Goal: Check status

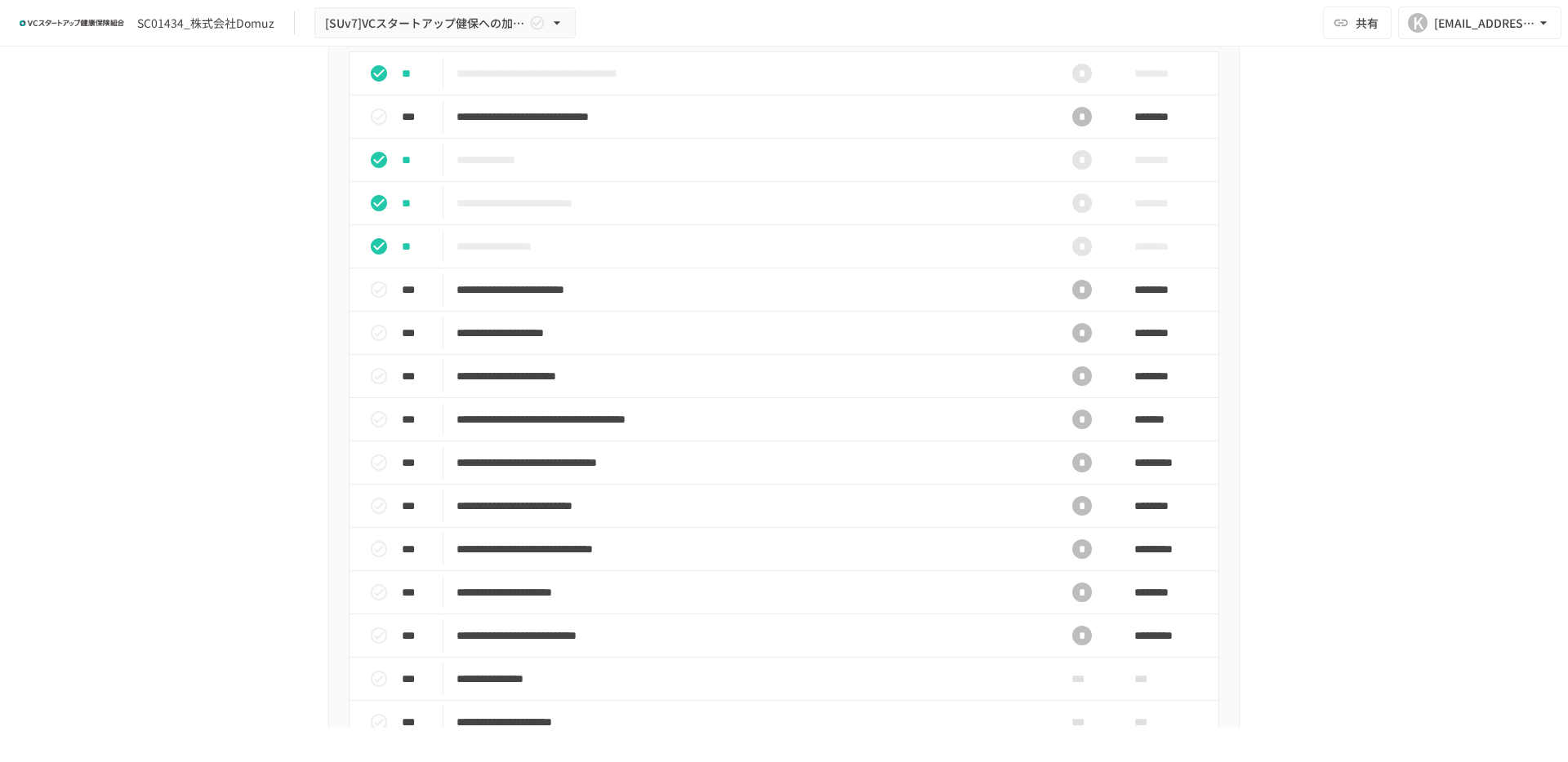
scroll to position [622, 0]
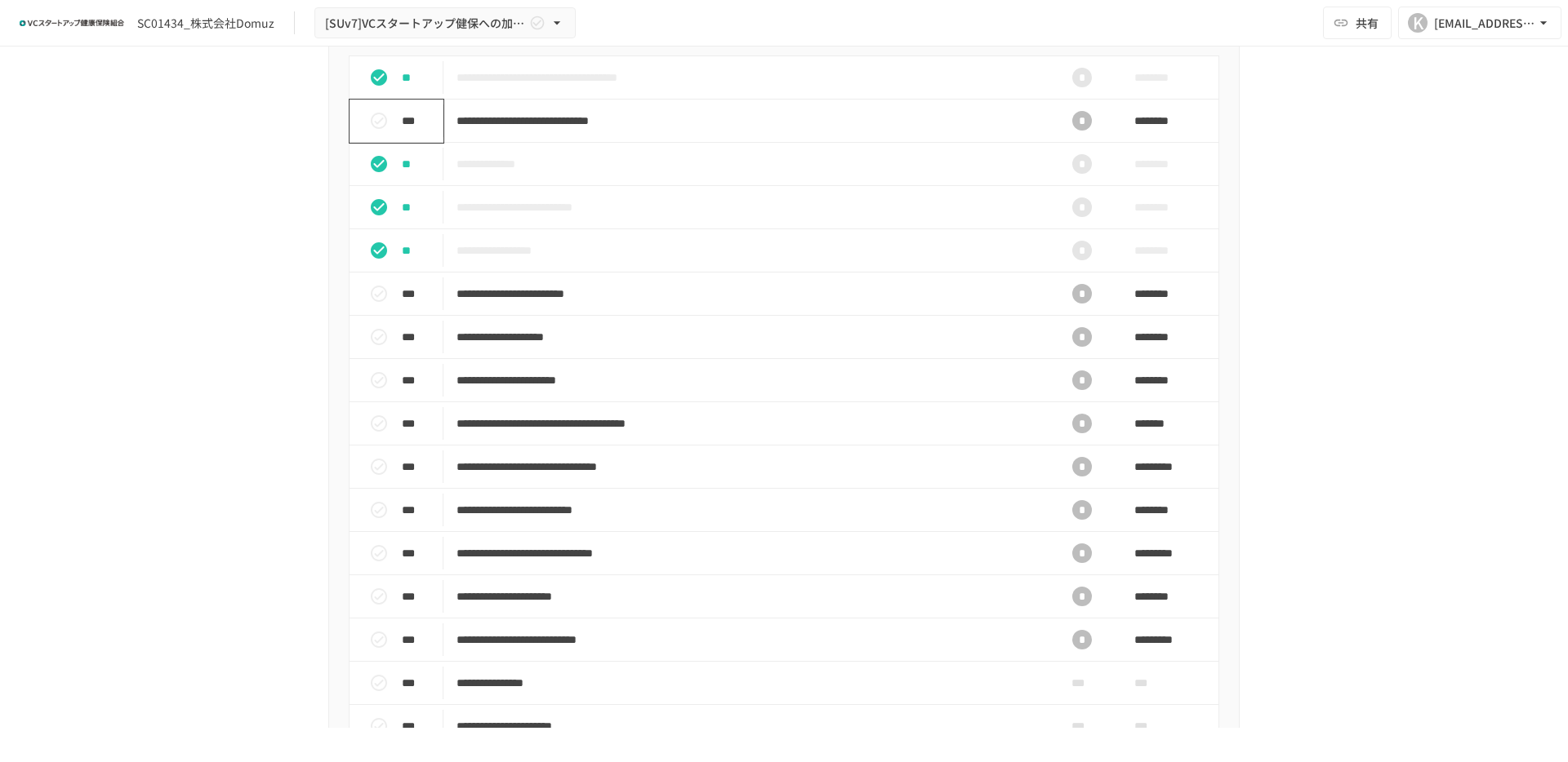
click at [382, 130] on icon "status" at bounding box center [379, 120] width 20 height 20
click at [382, 129] on icon "status" at bounding box center [379, 120] width 16 height 16
click at [382, 130] on icon "status" at bounding box center [379, 120] width 20 height 20
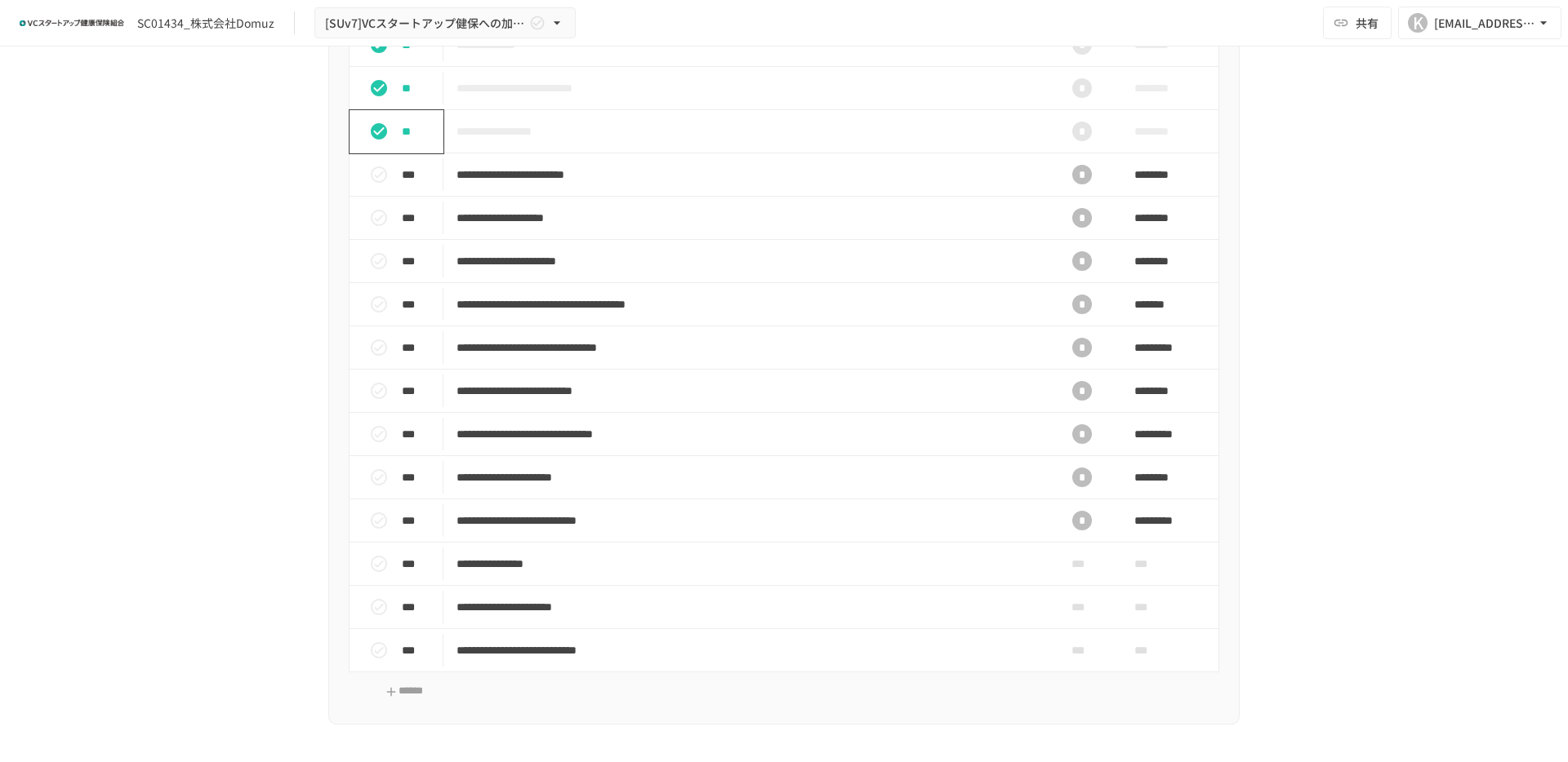
scroll to position [742, 0]
click at [542, 401] on p "**********" at bounding box center [749, 391] width 586 height 21
